Goal: Navigation & Orientation: Find specific page/section

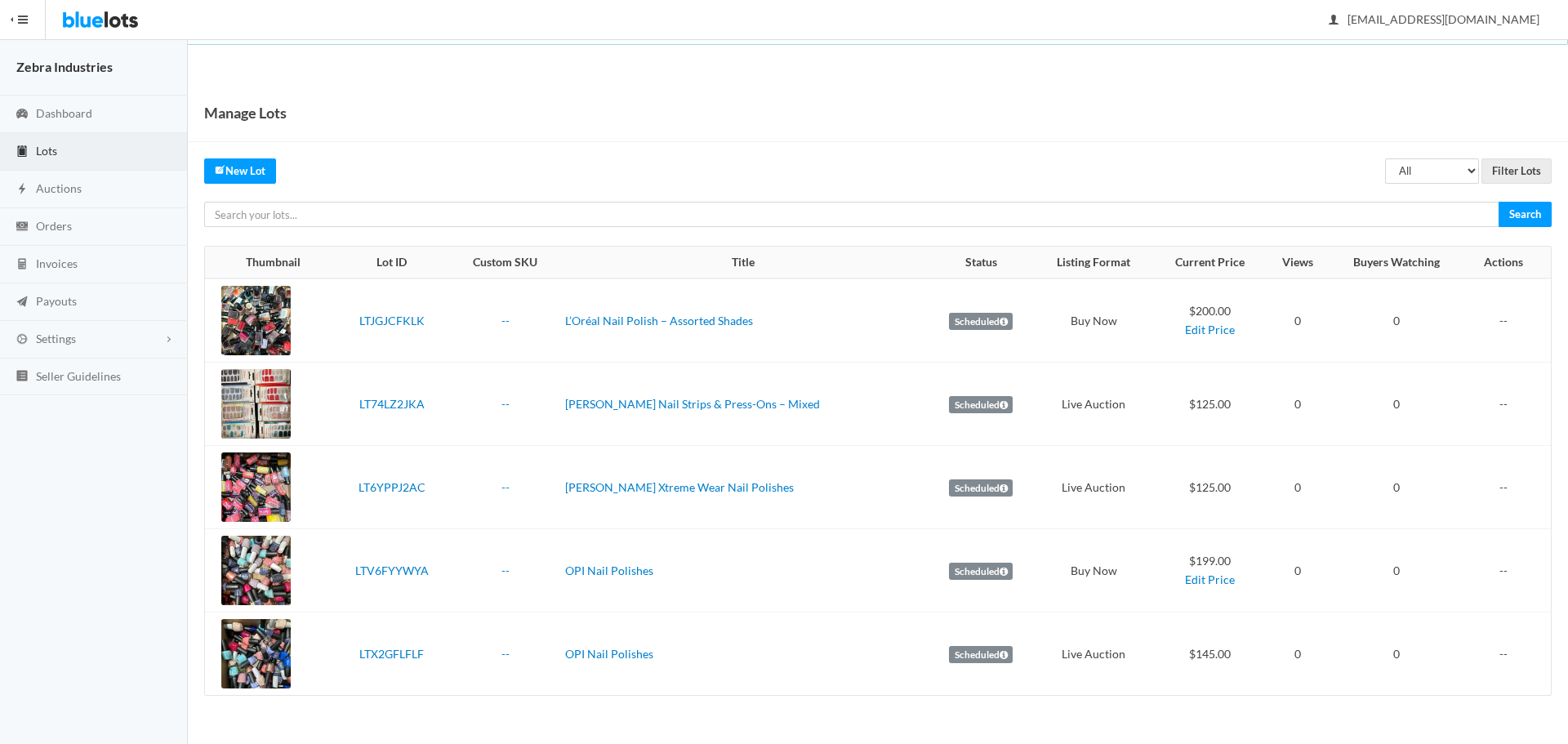
drag, startPoint x: 681, startPoint y: 122, endPoint x: 631, endPoint y: 151, distance: 57.8
click at [681, 121] on div "Manage Lots" at bounding box center [878, 112] width 1380 height 58
click at [78, 103] on link "Dashboard" at bounding box center [94, 114] width 188 height 37
